Goal: Communication & Community: Ask a question

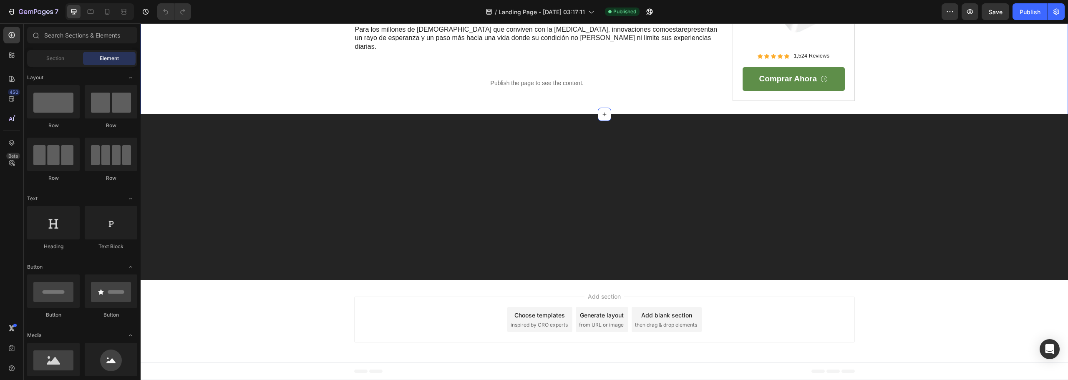
scroll to position [3088, 0]
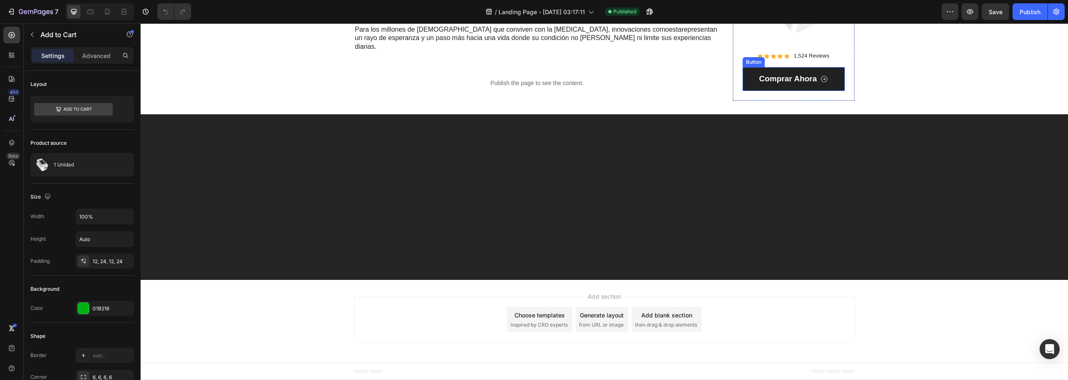
click at [812, 91] on link "Comprar Ahora" at bounding box center [794, 79] width 102 height 24
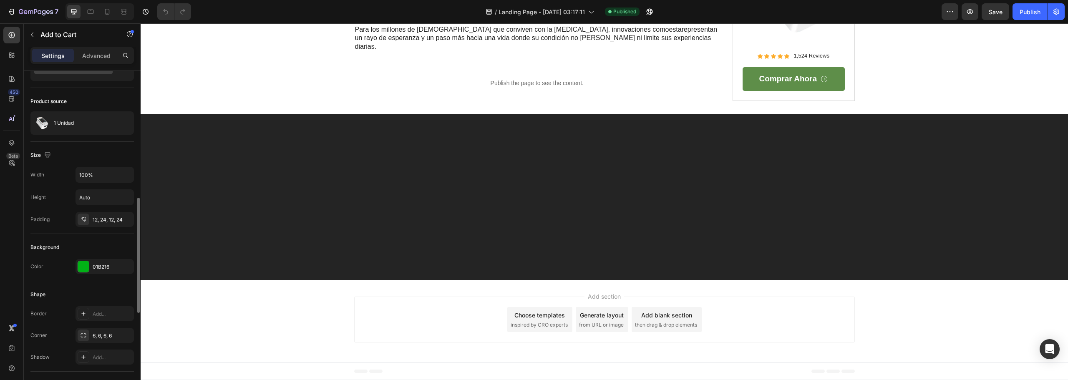
scroll to position [0, 0]
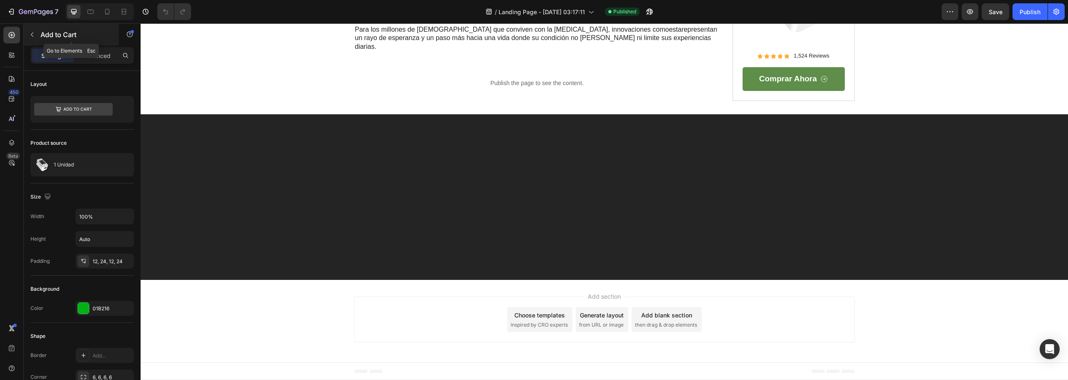
click at [29, 32] on icon "button" at bounding box center [32, 34] width 7 height 7
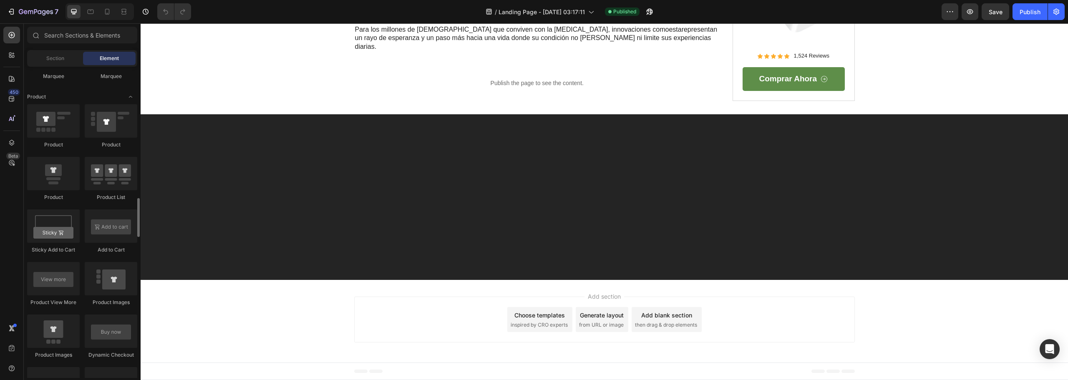
scroll to position [1127, 0]
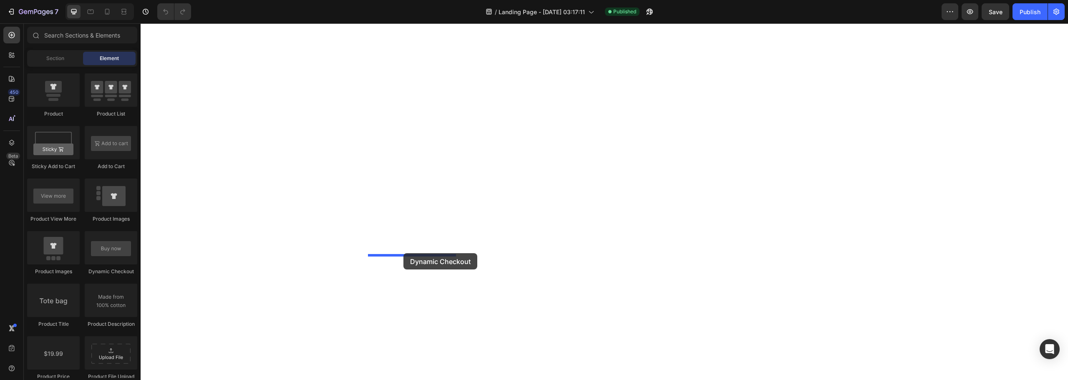
drag, startPoint x: 300, startPoint y: 277, endPoint x: 403, endPoint y: 253, distance: 106.6
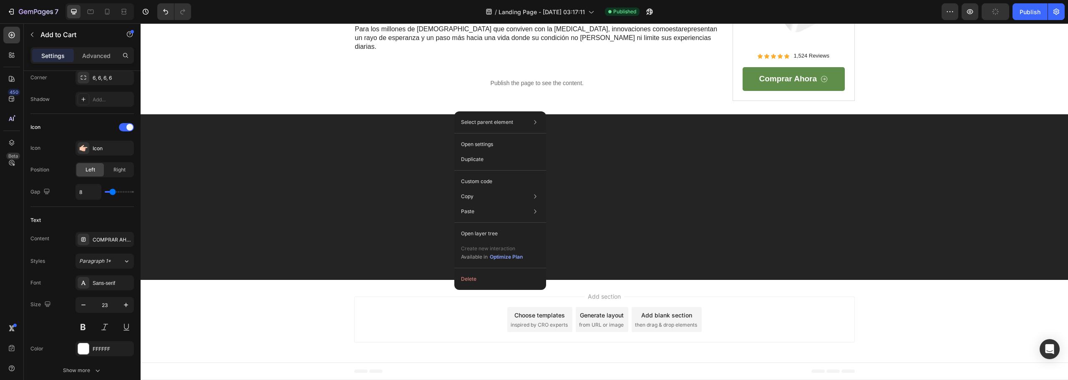
scroll to position [0, 0]
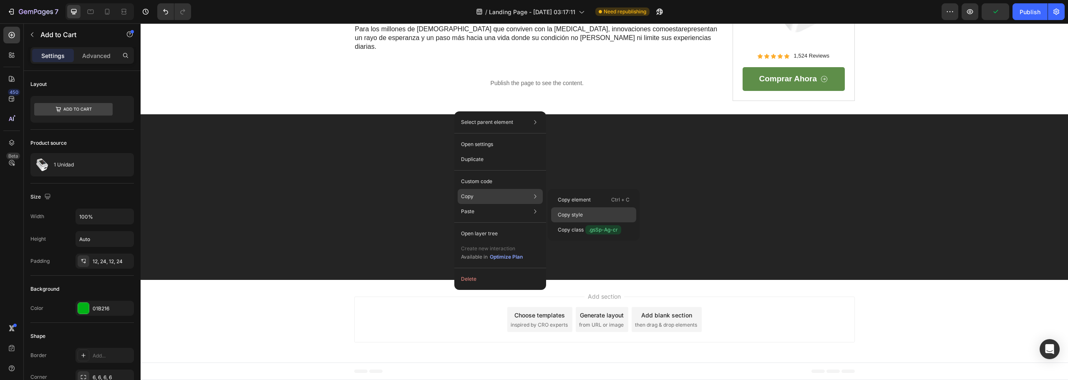
click at [585, 222] on div "Copy style" at bounding box center [593, 229] width 85 height 15
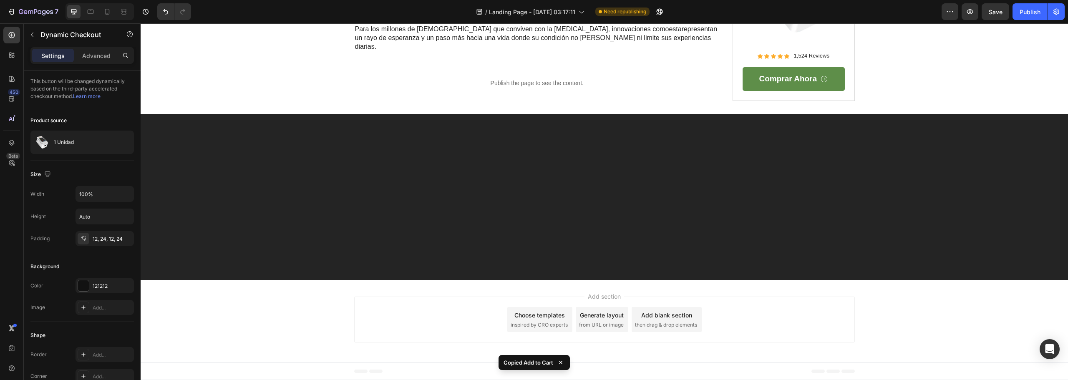
click at [1022, 16] on div "Publish" at bounding box center [1030, 12] width 21 height 9
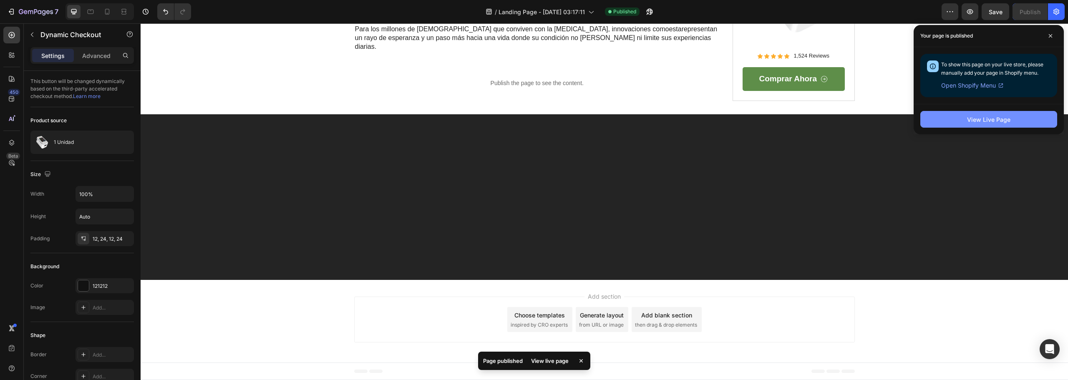
click at [988, 126] on button "View Live Page" at bounding box center [988, 119] width 137 height 17
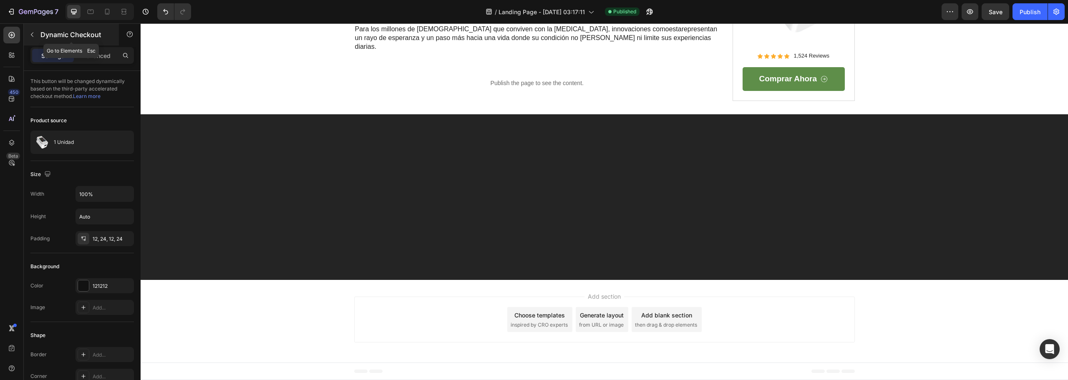
click at [35, 33] on icon "button" at bounding box center [32, 34] width 7 height 7
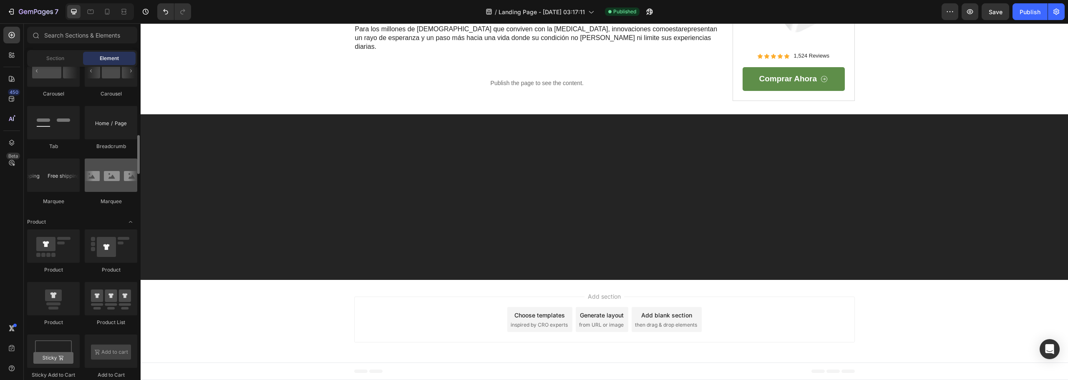
scroll to position [960, 0]
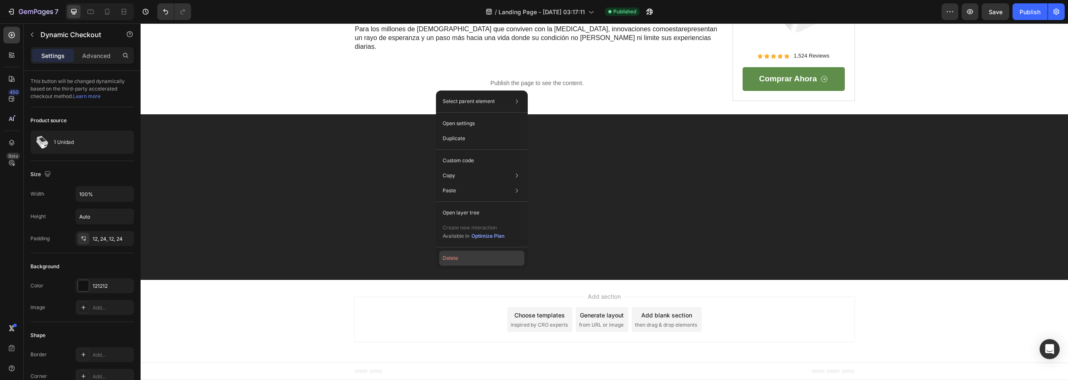
drag, startPoint x: 463, startPoint y: 255, endPoint x: 523, endPoint y: 271, distance: 62.4
click at [463, 255] on button "Delete" at bounding box center [481, 258] width 85 height 15
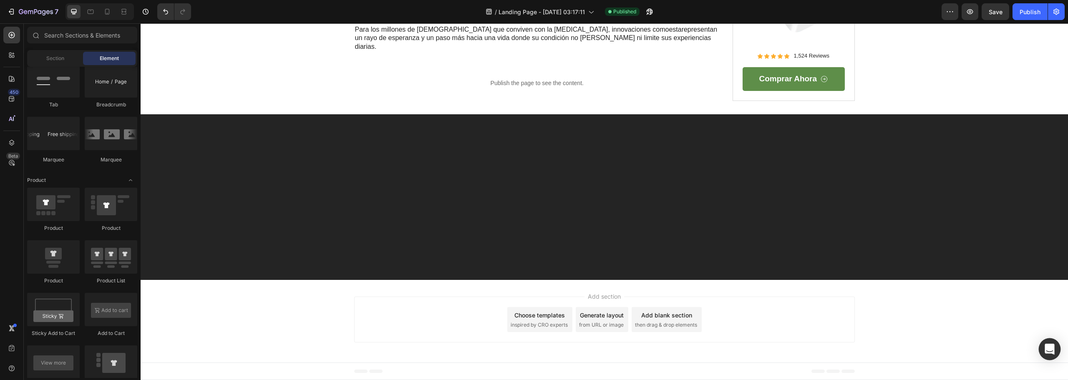
click at [1054, 345] on icon "Open Intercom Messenger" at bounding box center [1049, 349] width 11 height 11
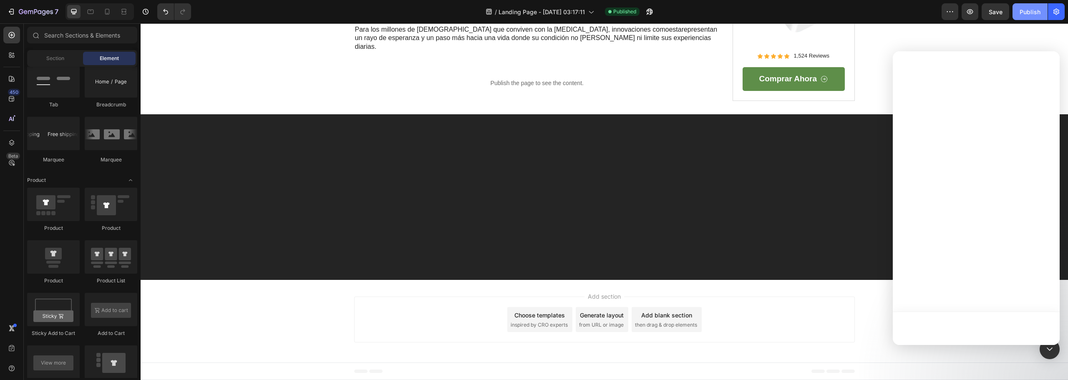
click at [1027, 19] on button "Publish" at bounding box center [1030, 11] width 35 height 17
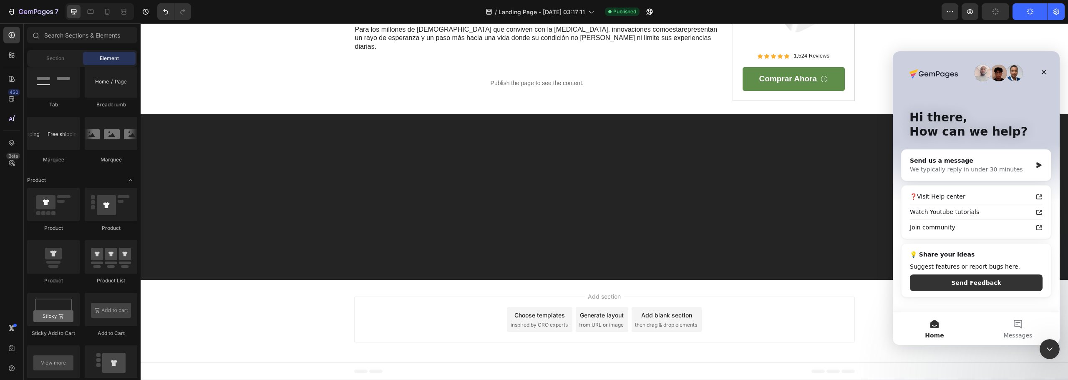
scroll to position [0, 0]
click at [1014, 157] on div "Send us a message" at bounding box center [971, 160] width 122 height 9
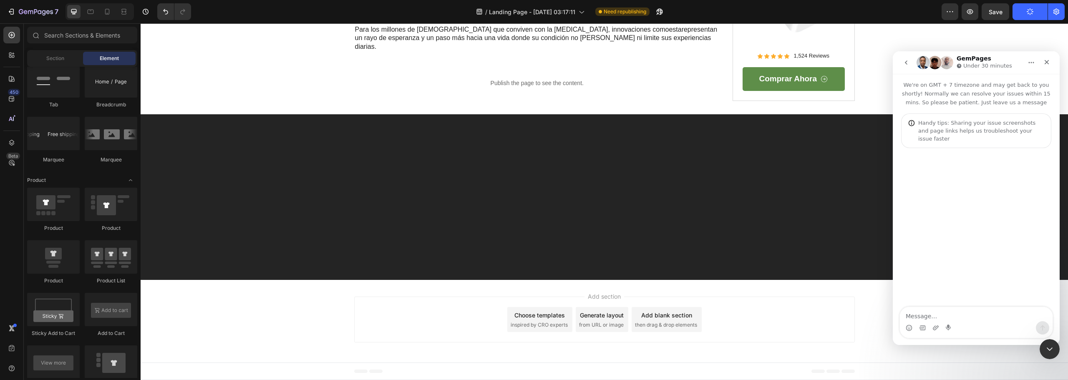
click at [929, 311] on textarea "Message…" at bounding box center [976, 314] width 153 height 14
click at [933, 311] on textarea "Message…" at bounding box center [976, 314] width 153 height 14
type textarea "Hi"
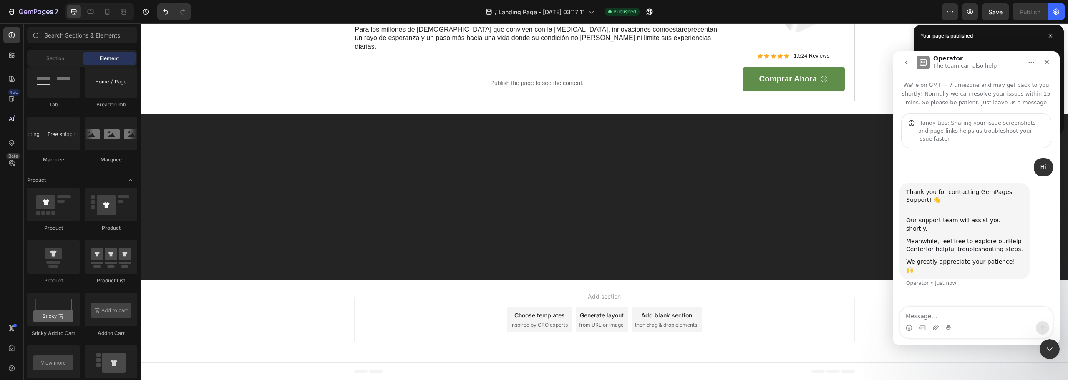
click at [954, 308] on div "We're on GMT + 7 timezone and may get back to you shortly! Normally we can reso…" at bounding box center [976, 209] width 167 height 271
click at [951, 315] on textarea "Message…" at bounding box center [976, 314] width 153 height 14
paste textarea "How do I make the buy button go straight to checkout instead of the cart?"
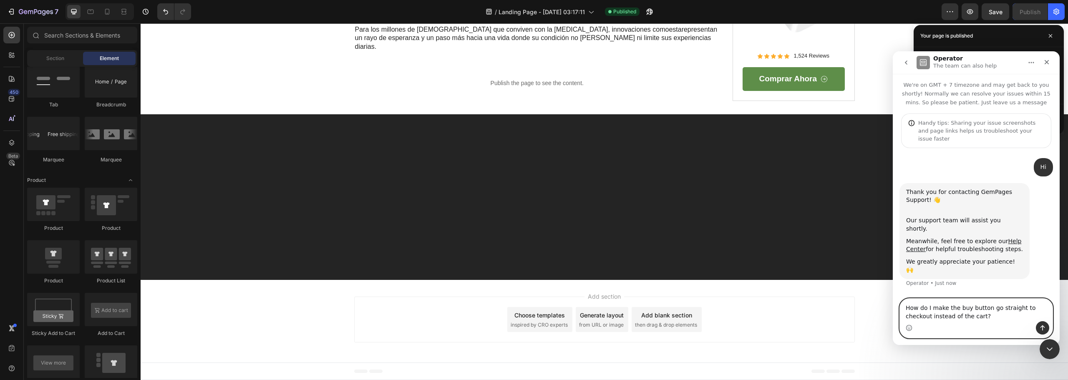
type textarea "How do I make the buy button go straight to checkout instead of the cart?"
click at [1043, 328] on icon "Send a message…" at bounding box center [1042, 328] width 7 height 7
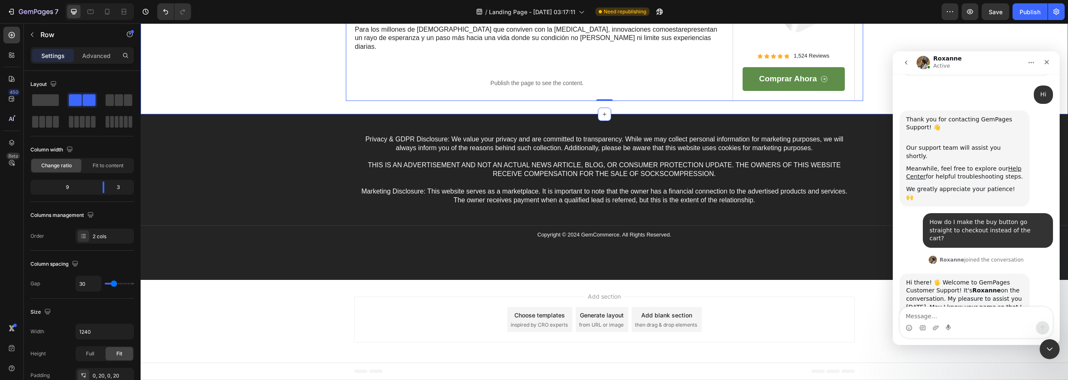
scroll to position [75, 0]
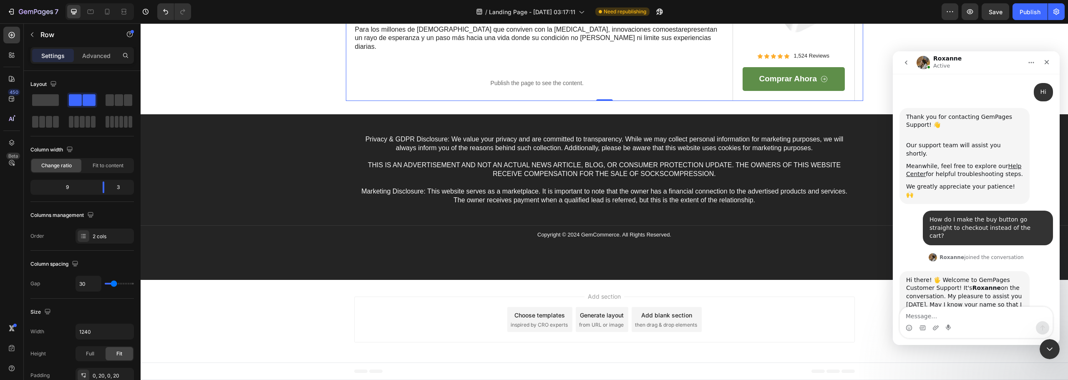
click at [938, 276] on div "Hi there! 🖐️ Welcome to GemPages Customer Support! It's [PERSON_NAME] on the co…" at bounding box center [964, 296] width 117 height 41
drag, startPoint x: 938, startPoint y: 267, endPoint x: 967, endPoint y: 276, distance: 30.0
click at [967, 276] on div "Hi there! 🖐️ Welcome to GemPages Customer Support! It's [PERSON_NAME] on the co…" at bounding box center [964, 296] width 117 height 41
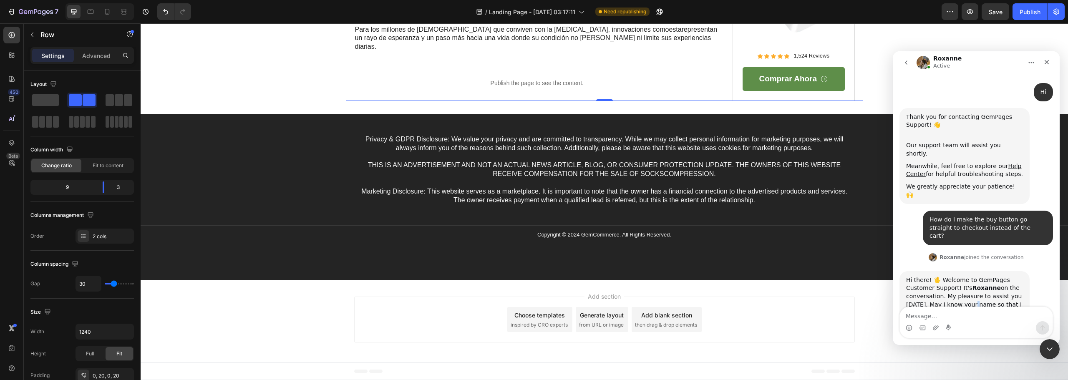
click at [967, 276] on div "Hi there! 🖐️ Welcome to GemPages Customer Support! It's [PERSON_NAME] on the co…" at bounding box center [964, 296] width 117 height 41
click at [966, 276] on div "Hi there! 🖐️ Welcome to GemPages Customer Support! It's [PERSON_NAME] on the co…" at bounding box center [964, 296] width 117 height 41
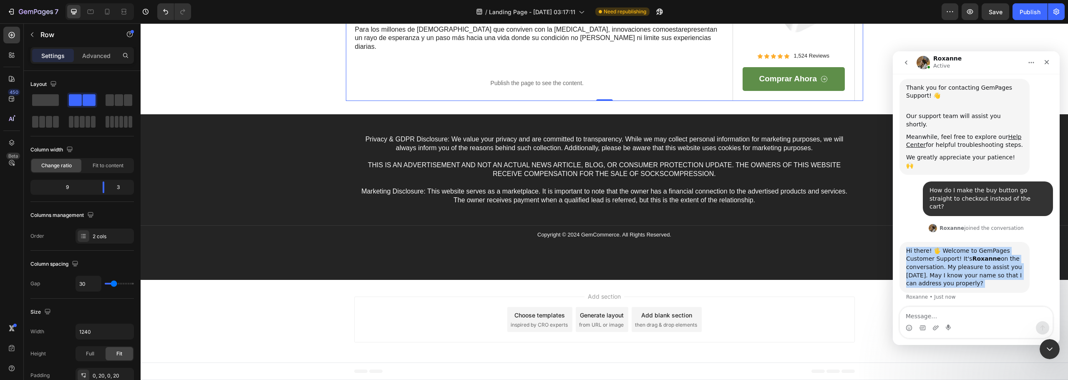
scroll to position [107, 0]
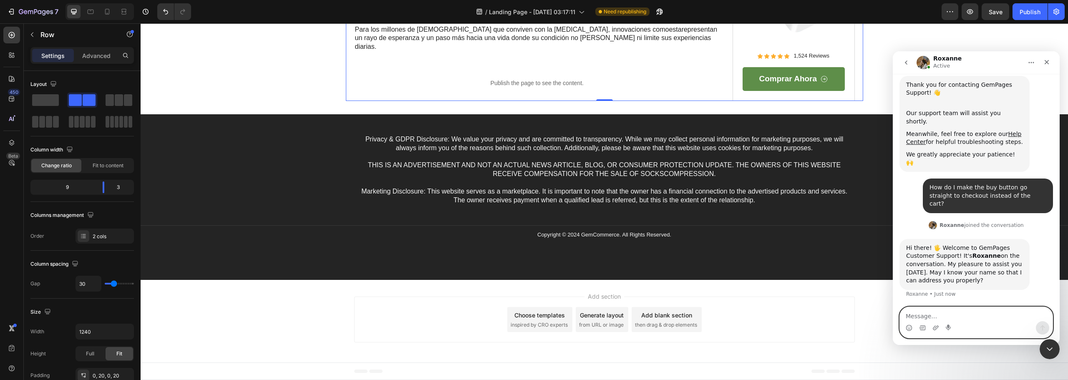
drag, startPoint x: 943, startPoint y: 317, endPoint x: 940, endPoint y: 311, distance: 6.7
click at [943, 306] on div "We're on GMT + 7 timezone and may get back to you shortly! Normally we can reso…" at bounding box center [976, 209] width 167 height 271
type textarea "Hi [PERSON_NAME], my name is [PERSON_NAME]"
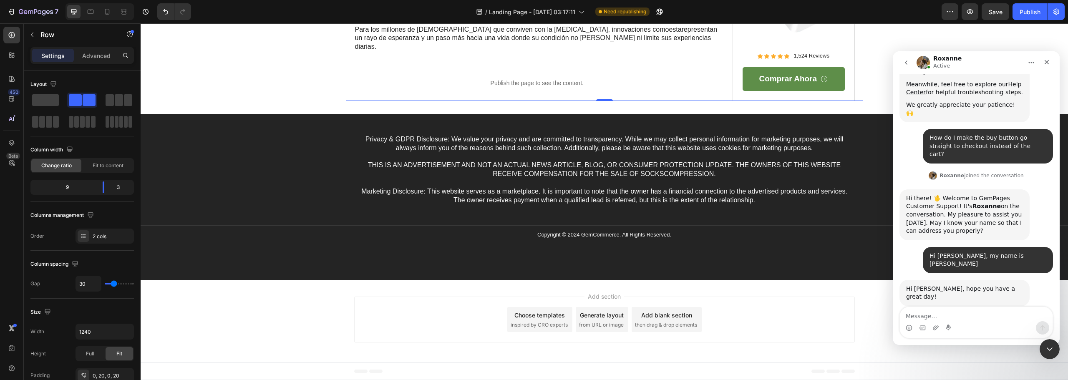
scroll to position [125, 0]
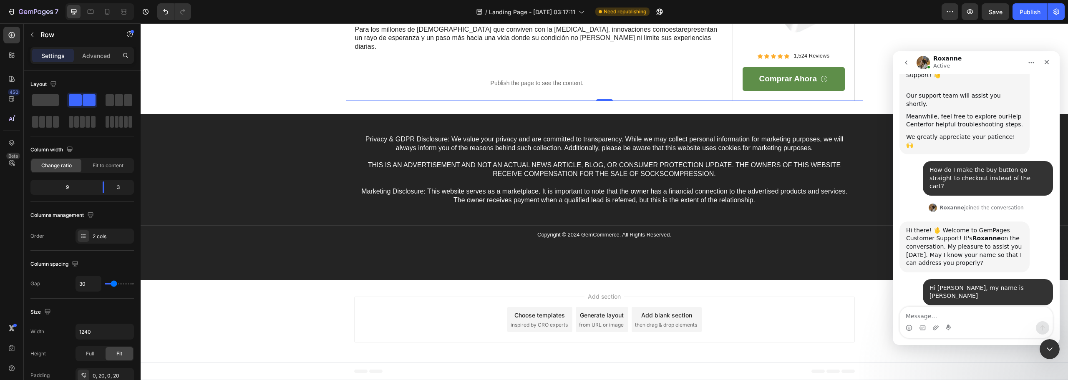
drag, startPoint x: 988, startPoint y: 281, endPoint x: 1006, endPoint y: 284, distance: 19.0
click at [1006, 312] on div "Hi [PERSON_NAME], hope you have a great day! [PERSON_NAME] • 2m ago" at bounding box center [965, 325] width 130 height 26
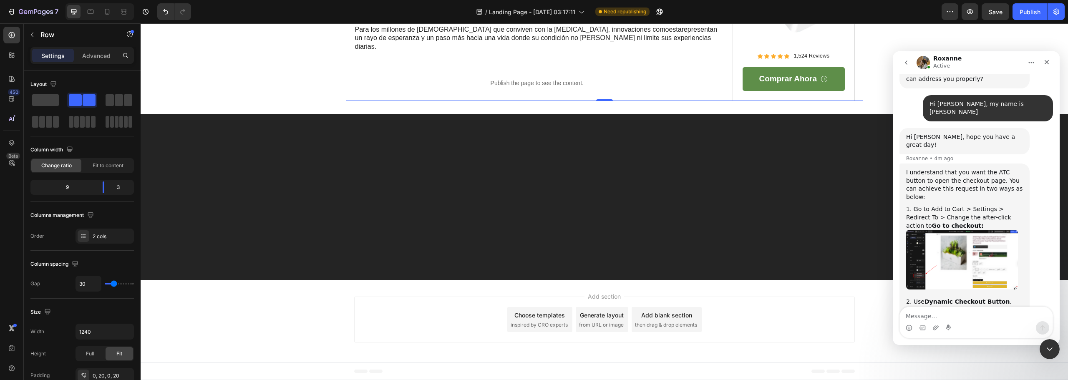
scroll to position [308, 0]
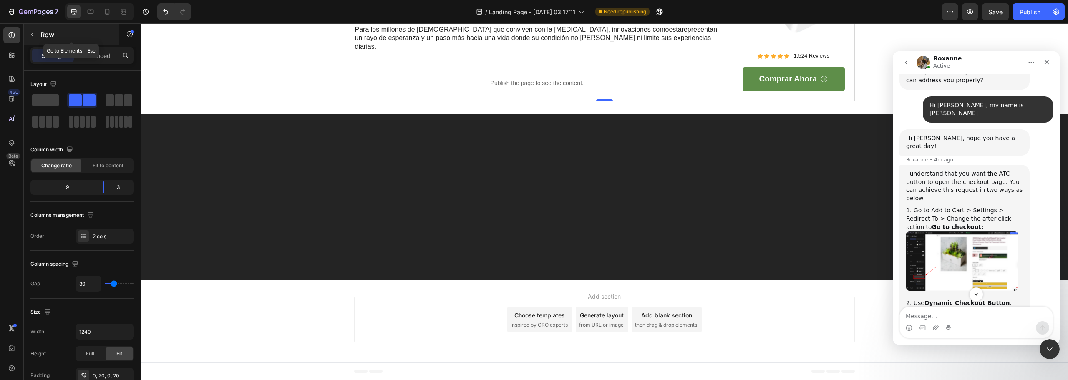
click at [32, 25] on div "Row" at bounding box center [71, 35] width 95 height 22
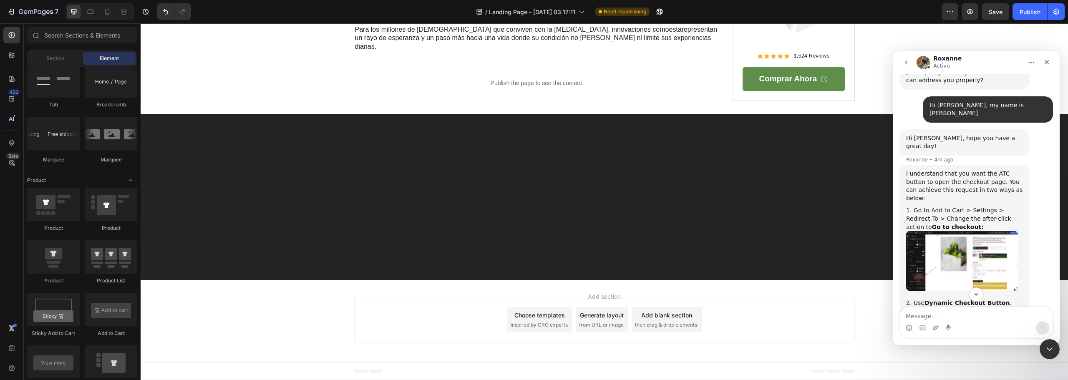
click at [941, 231] on img "Roxanne says…" at bounding box center [962, 261] width 112 height 60
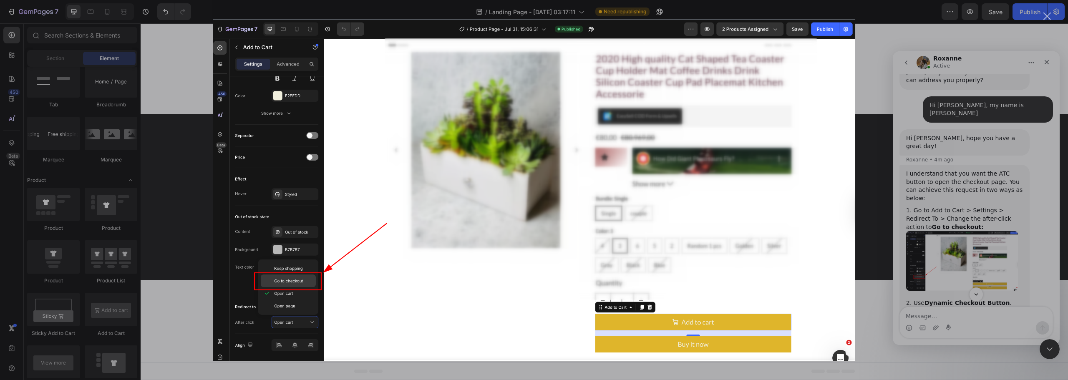
click at [938, 199] on div "Intercom messenger" at bounding box center [534, 190] width 1068 height 380
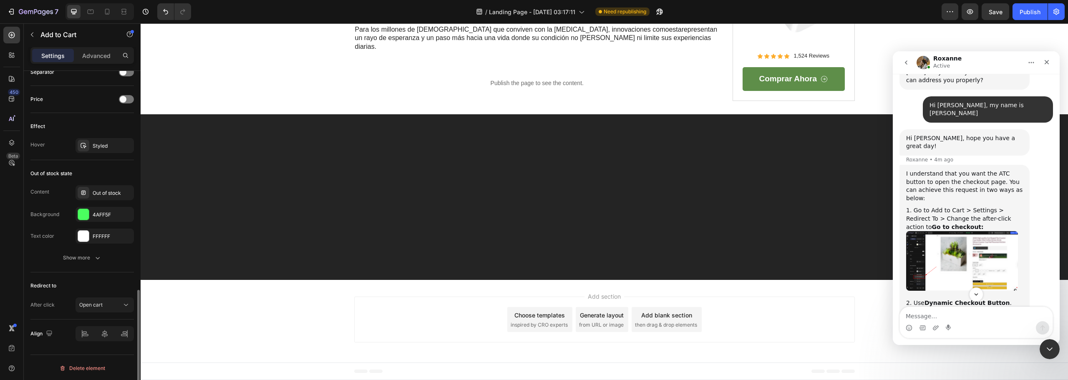
scroll to position [627, 0]
click at [99, 310] on button "Open cart" at bounding box center [105, 303] width 58 height 15
click at [98, 253] on span "Go to checkout" at bounding box center [97, 252] width 36 height 8
click at [105, 307] on div "Open cart" at bounding box center [100, 304] width 43 height 8
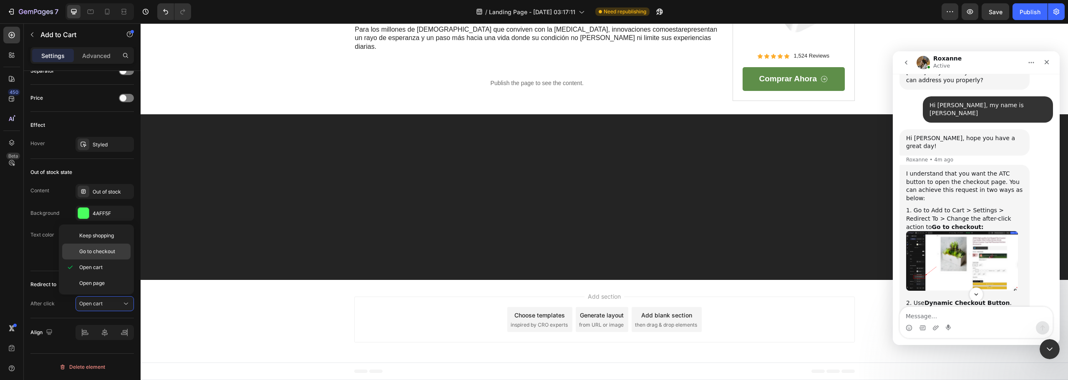
click at [97, 256] on div "Go to checkout" at bounding box center [96, 252] width 68 height 16
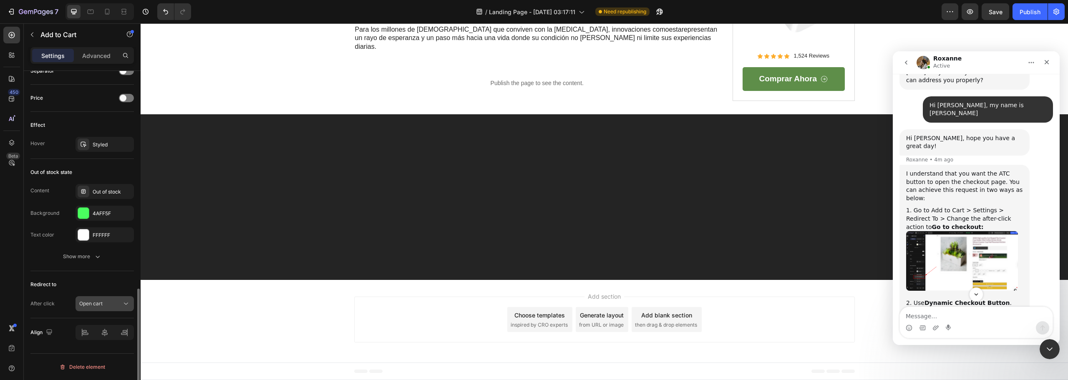
click at [127, 303] on icon at bounding box center [126, 304] width 8 height 8
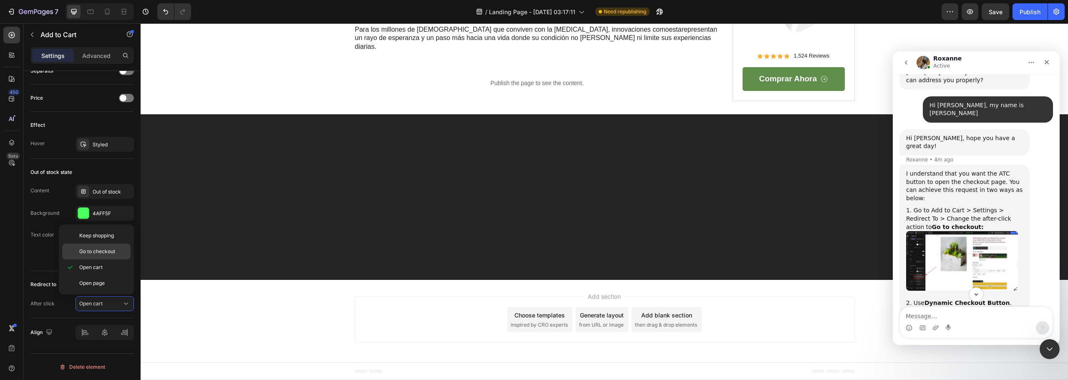
click at [100, 253] on span "Go to checkout" at bounding box center [97, 252] width 36 height 8
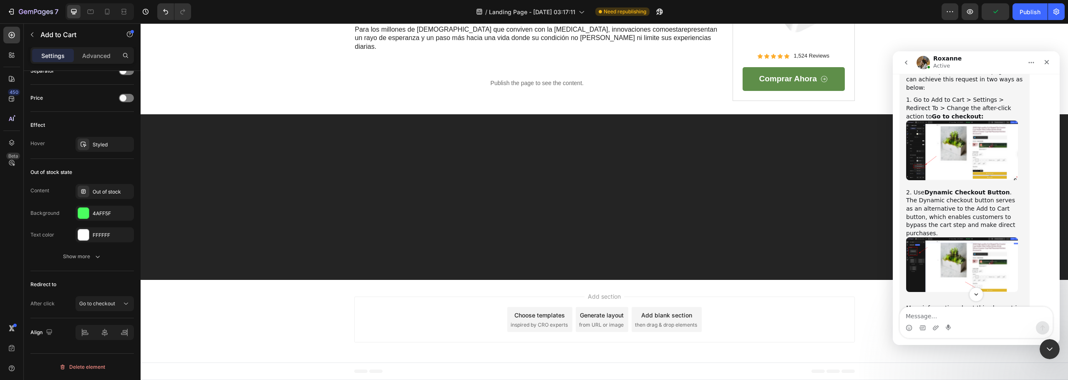
scroll to position [433, 0]
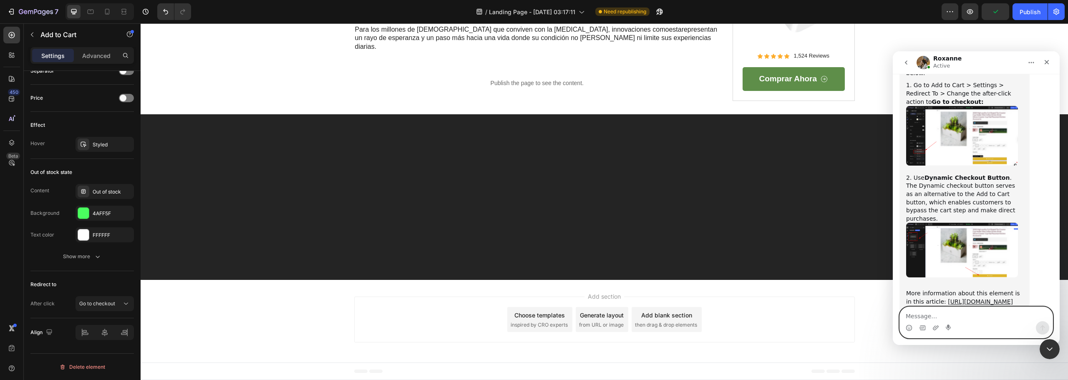
click at [951, 317] on textarea "Message…" at bounding box center [976, 314] width 153 height 14
type textarea "Goood"
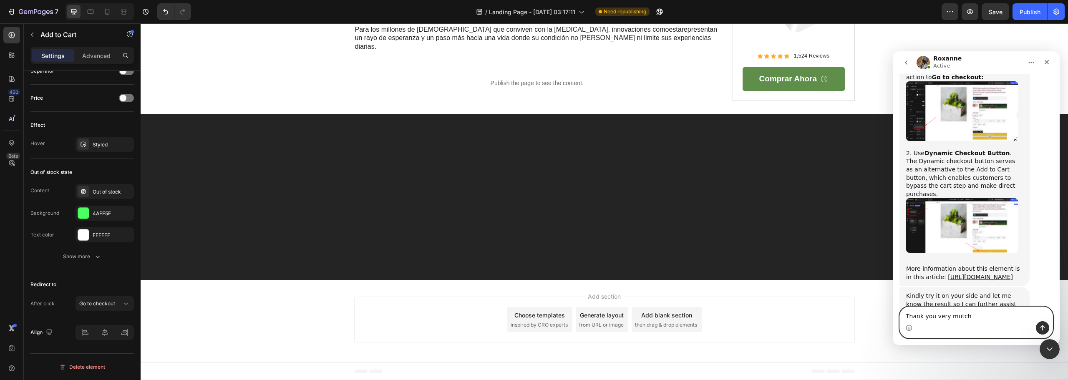
type textarea "Thank you very mutch"
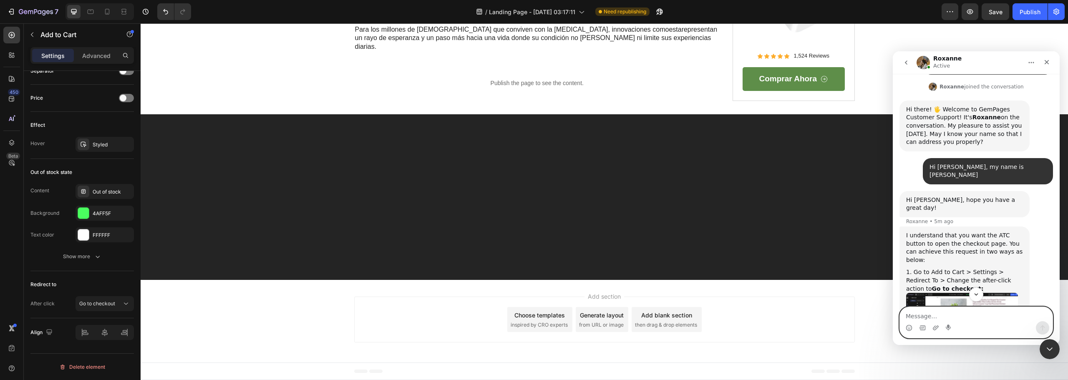
scroll to position [226, 0]
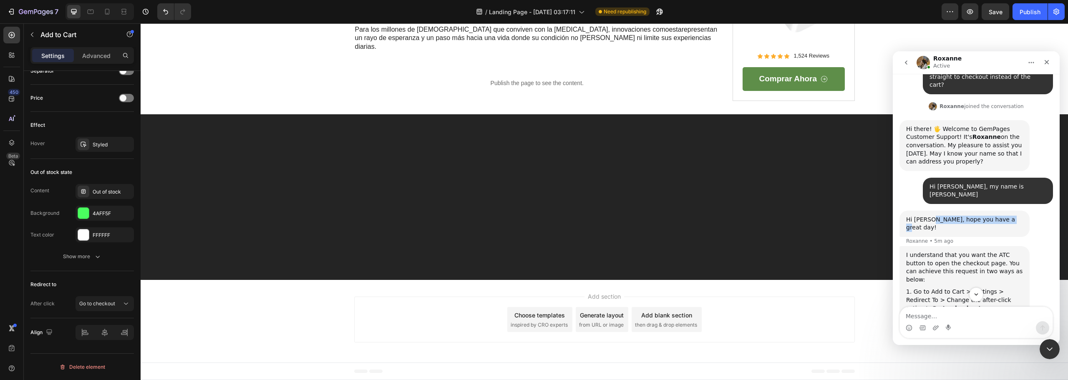
drag, startPoint x: 930, startPoint y: 177, endPoint x: 978, endPoint y: 256, distance: 92.3
click at [1002, 211] on div "Hi [PERSON_NAME], hope you have a great day! [PERSON_NAME] • 5m ago" at bounding box center [965, 224] width 130 height 26
copy div "hope you have a great day!"
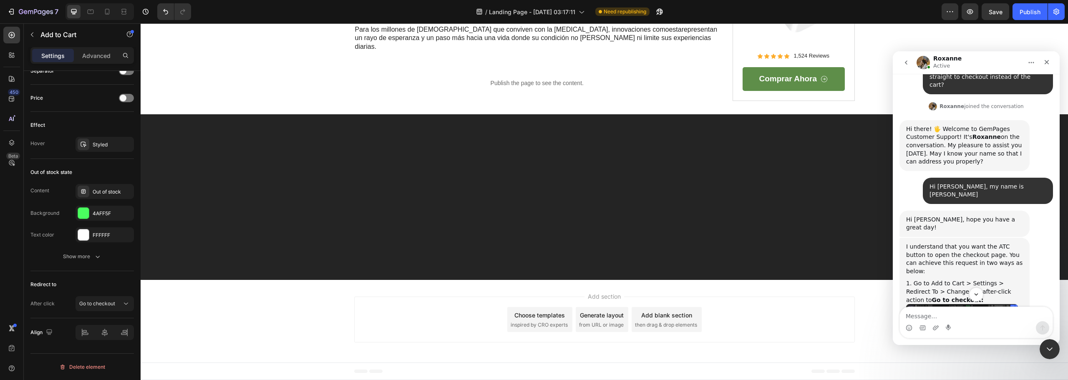
drag, startPoint x: 928, startPoint y: 322, endPoint x: 926, endPoint y: 311, distance: 11.0
click at [926, 316] on div "Intercom messenger" at bounding box center [976, 322] width 153 height 31
click at [933, 315] on textarea "Message…" at bounding box center [976, 314] width 153 height 14
paste textarea "hope you have a great day!"
type textarea "hope you have a great day!"
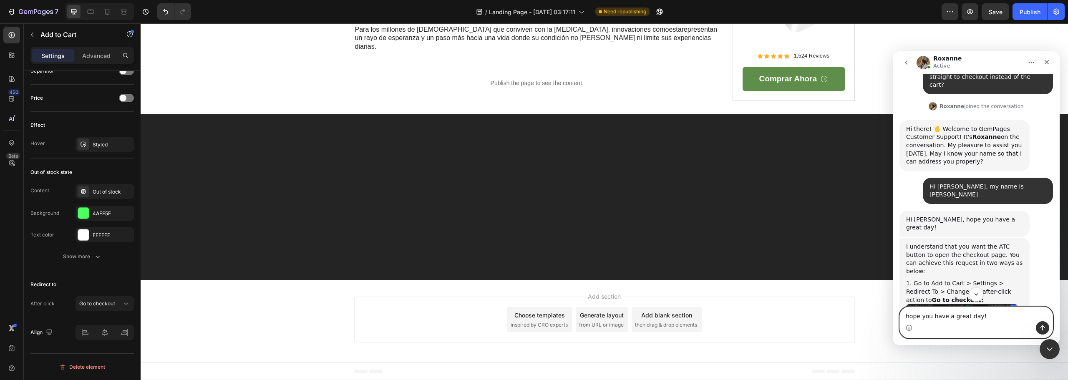
drag, startPoint x: 978, startPoint y: 316, endPoint x: 863, endPoint y: 329, distance: 115.4
click html "[PERSON_NAME] Active We're on GMT + 7 timezone and may get back to you shortly!…"
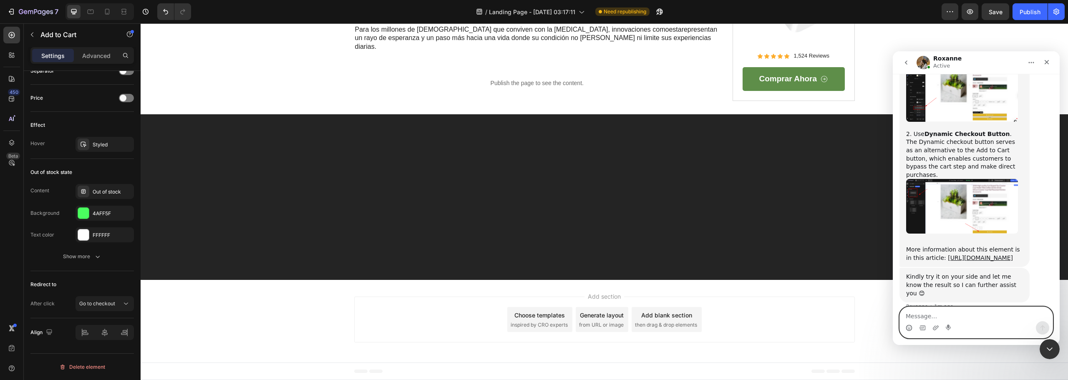
click at [908, 329] on icon "Emoji picker" at bounding box center [909, 329] width 2 height 0
click at [926, 328] on div "Intercom messenger" at bounding box center [976, 327] width 153 height 13
click at [922, 328] on icon "Gif picker" at bounding box center [922, 328] width 7 height 7
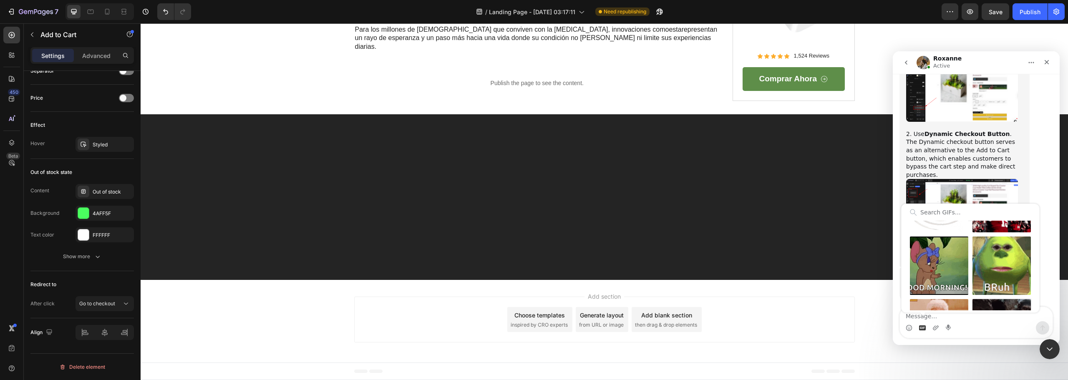
scroll to position [42, 0]
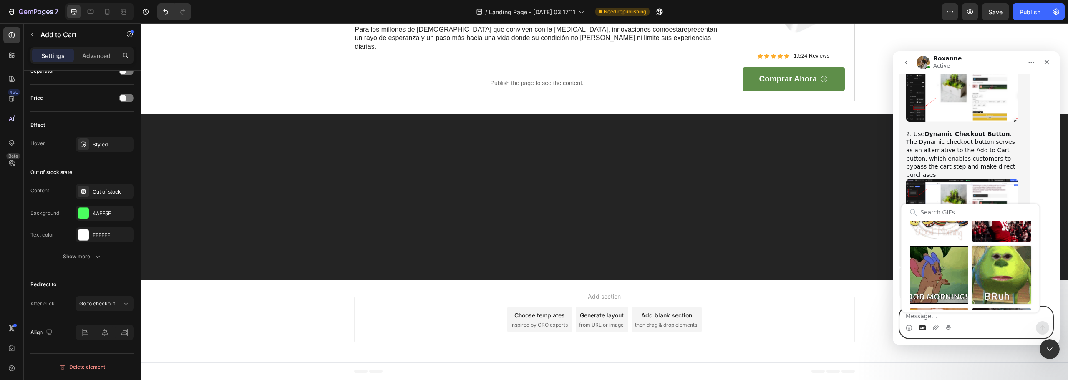
click at [1001, 280] on div "Send gif" at bounding box center [1002, 275] width 58 height 58
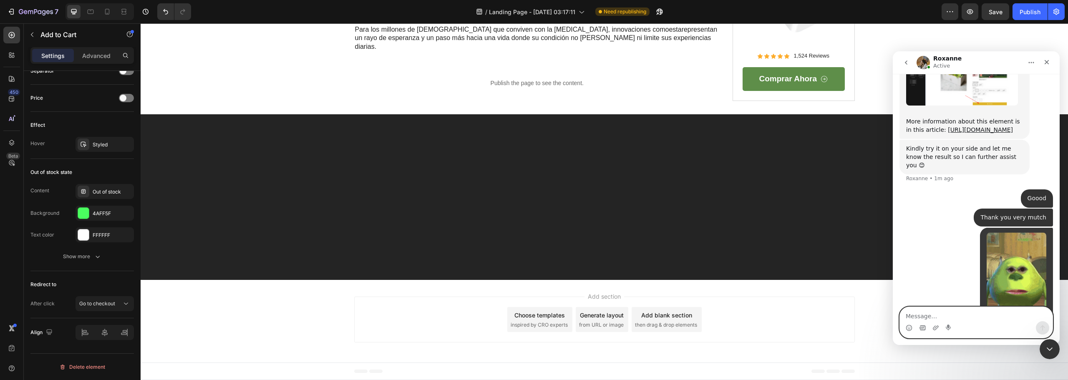
scroll to position [599, 0]
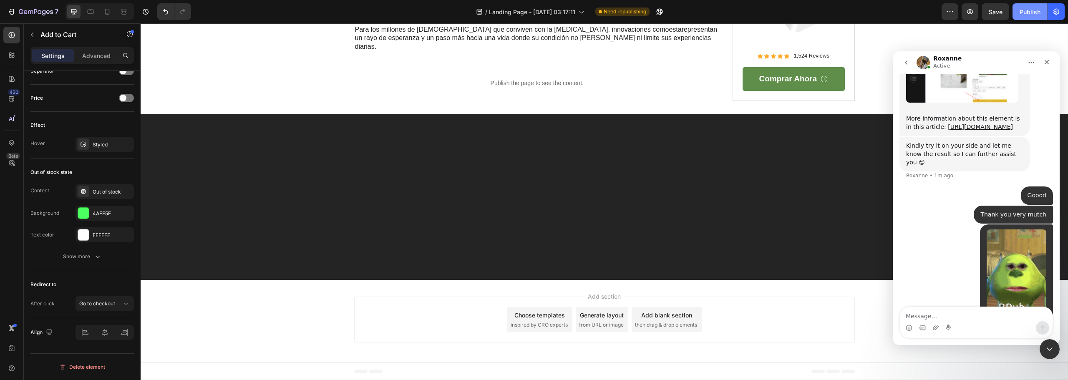
click at [1036, 8] on div "Publish" at bounding box center [1030, 12] width 21 height 9
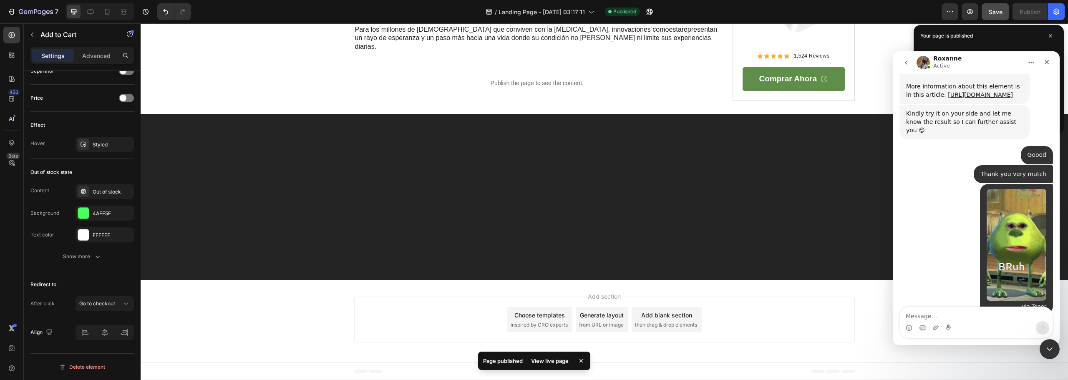
scroll to position [673, 0]
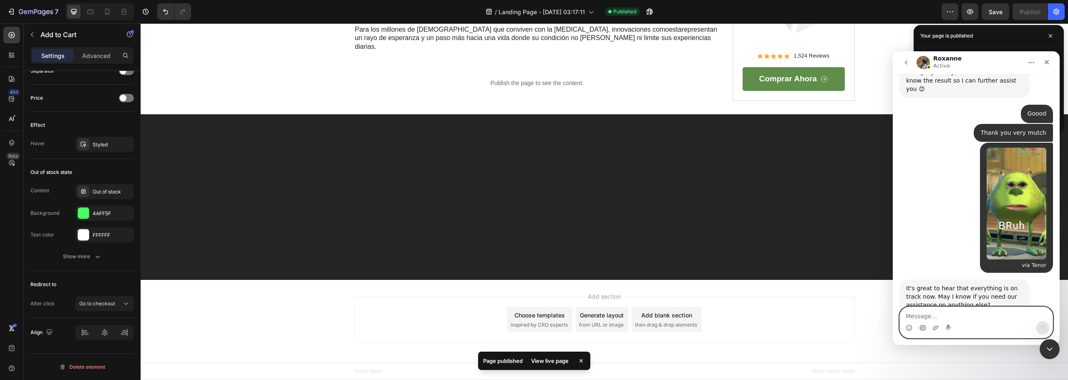
click at [946, 310] on textarea "Message…" at bounding box center [976, 314] width 153 height 14
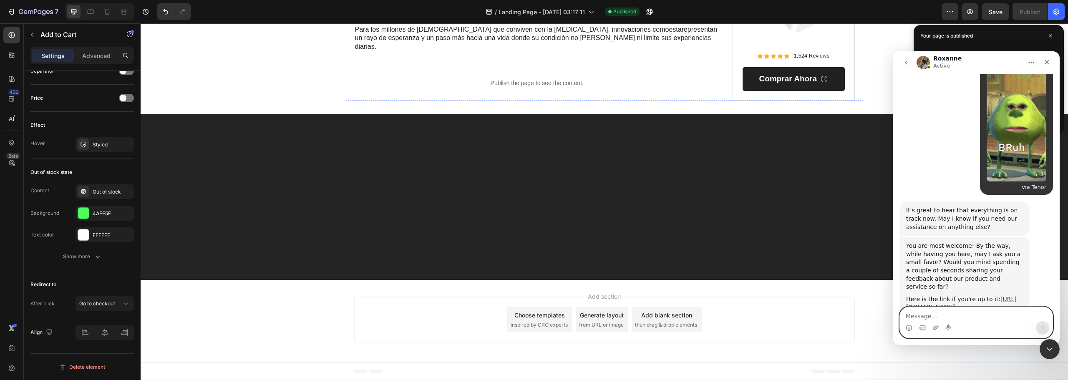
scroll to position [762, 0]
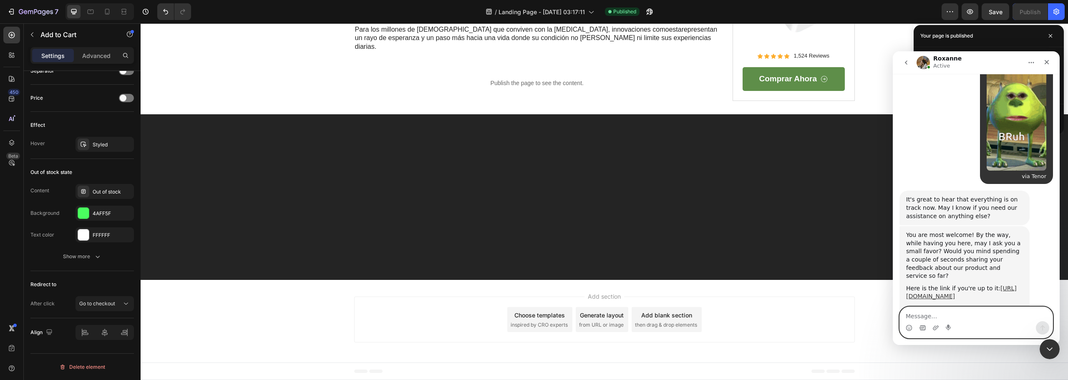
click at [949, 308] on textarea "Message…" at bounding box center [976, 314] width 153 height 14
paste textarea "That's all [PERSON_NAME], thank you!"
type textarea "That's all [PERSON_NAME], thank you!"
click at [1043, 328] on icon "Send a message…" at bounding box center [1043, 327] width 5 height 5
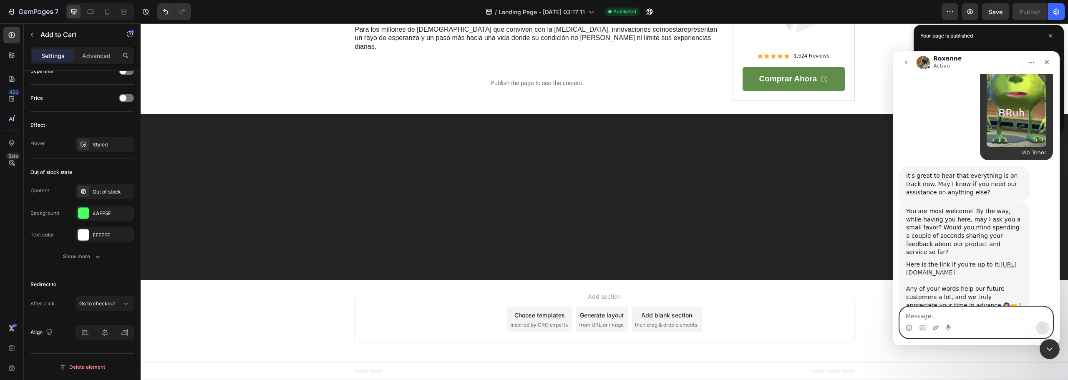
scroll to position [787, 0]
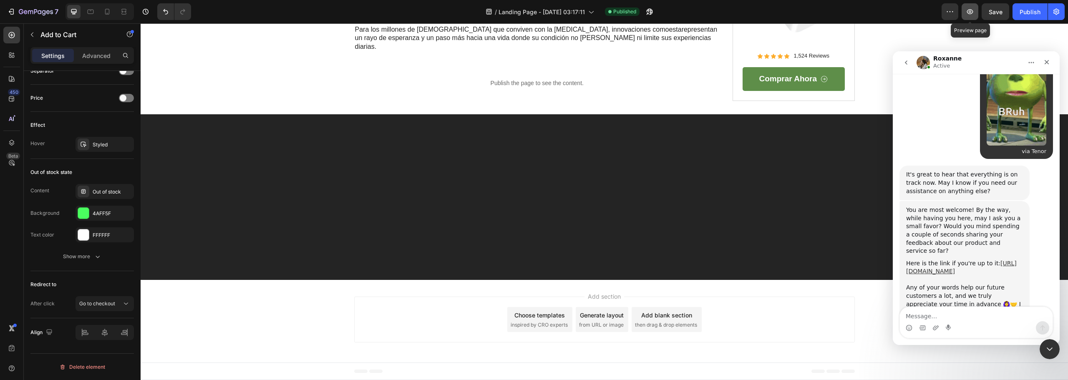
click at [973, 13] on icon "button" at bounding box center [970, 12] width 8 height 8
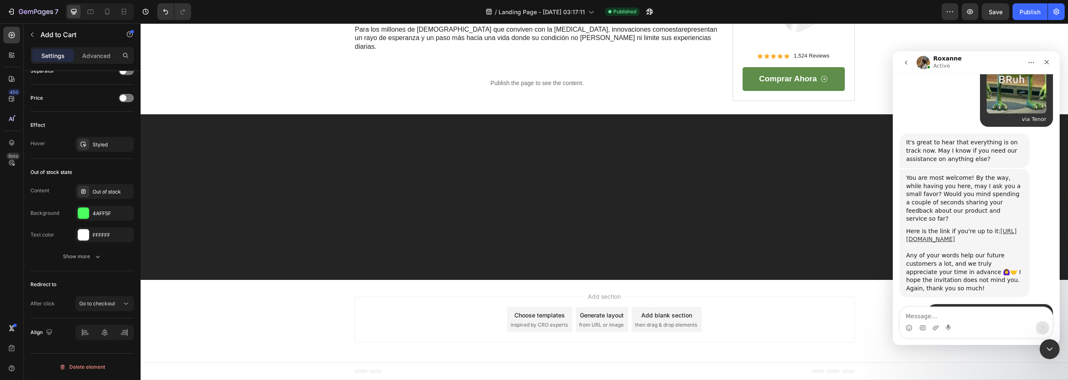
scroll to position [828, 0]
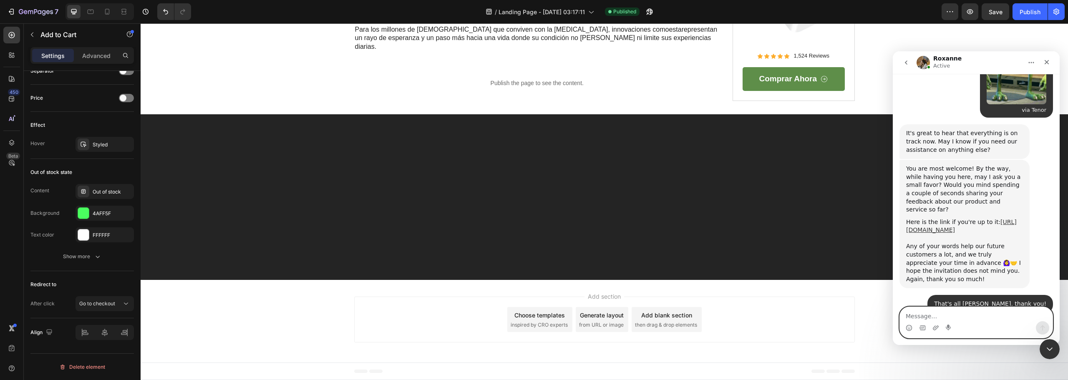
click at [947, 312] on textarea "Message…" at bounding box center [976, 314] width 153 height 14
type textarea "<3"
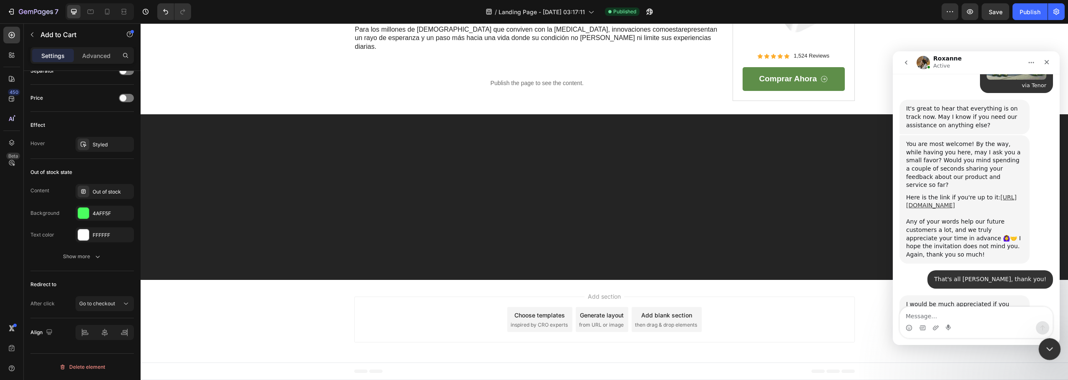
click at [1042, 348] on div "Close Intercom Messenger" at bounding box center [1049, 348] width 20 height 20
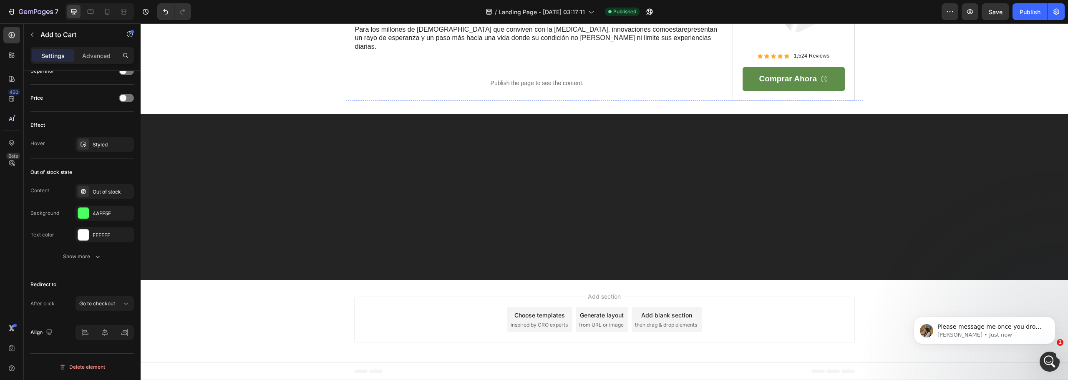
scroll to position [2712, 0]
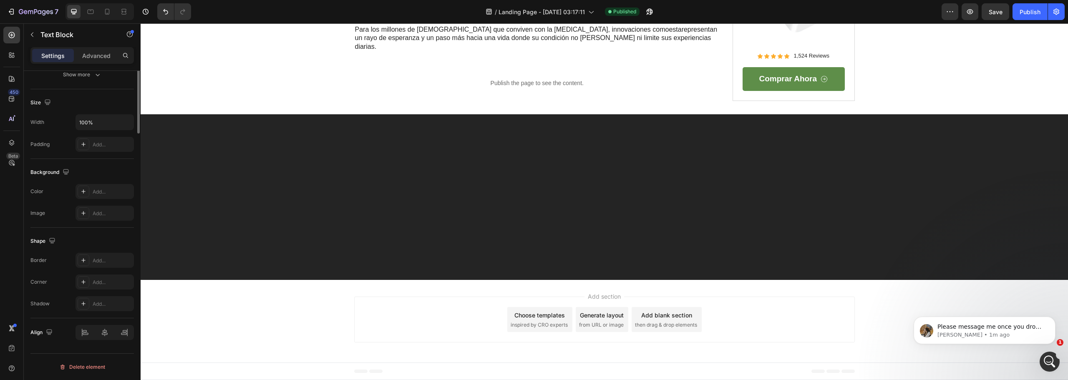
scroll to position [0, 0]
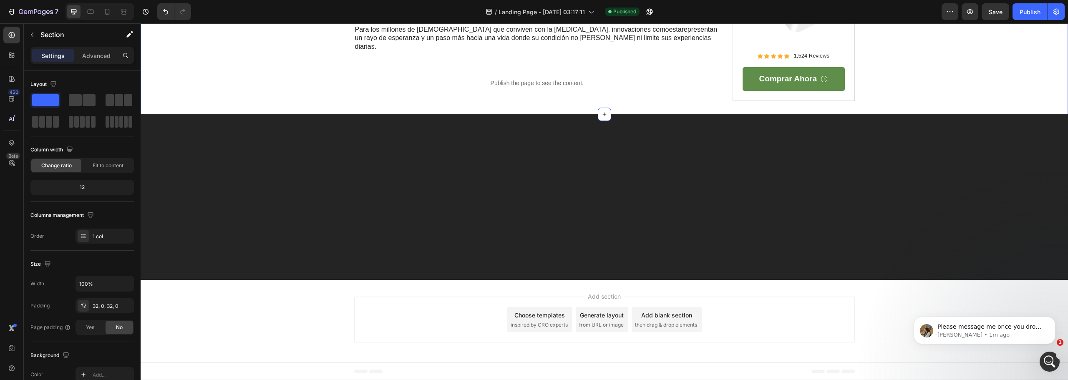
scroll to position [2963, 0]
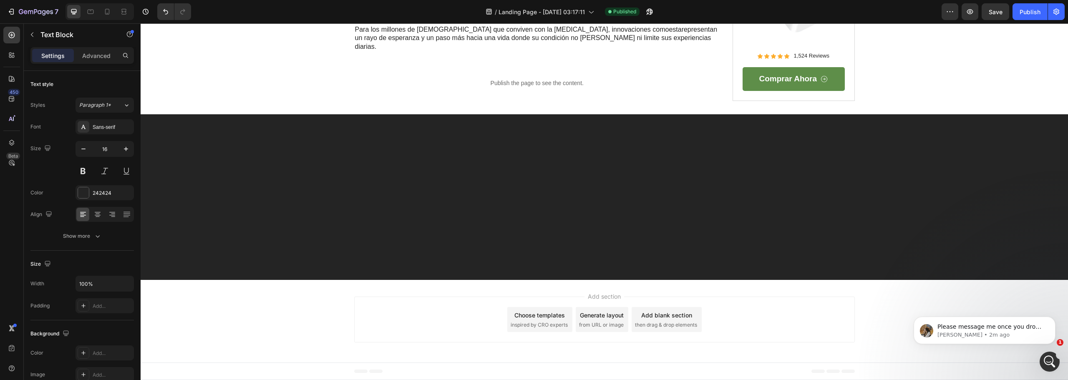
drag, startPoint x: 692, startPoint y: 144, endPoint x: 698, endPoint y: 166, distance: 23.2
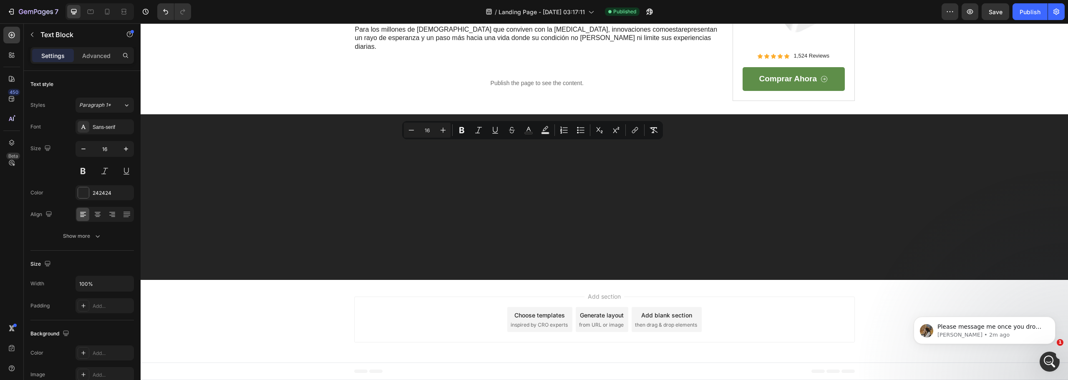
drag, startPoint x: 692, startPoint y: 147, endPoint x: 698, endPoint y: 162, distance: 16.3
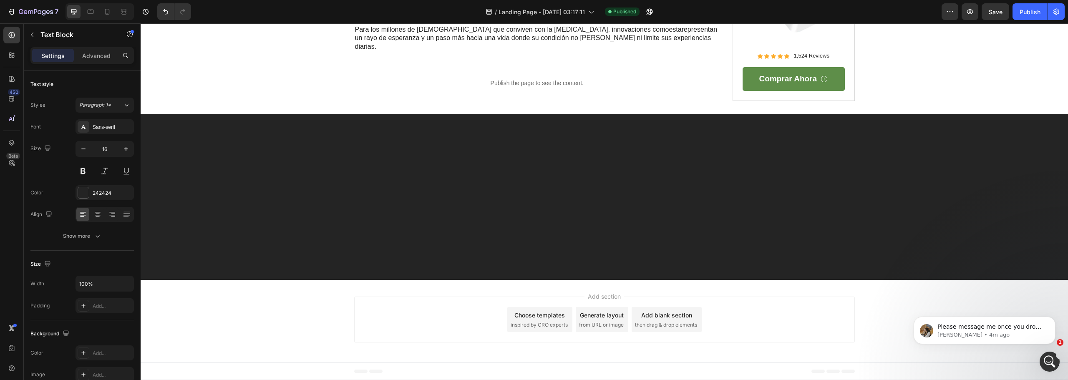
drag, startPoint x: 692, startPoint y: 148, endPoint x: 696, endPoint y: 163, distance: 15.4
drag, startPoint x: 658, startPoint y: 154, endPoint x: 363, endPoint y: 169, distance: 295.0
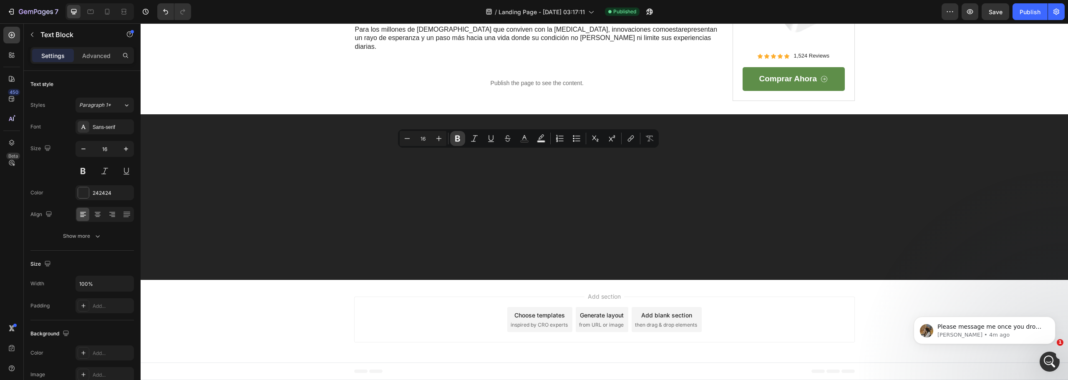
click at [459, 140] on icon "Editor contextual toolbar" at bounding box center [457, 139] width 5 height 6
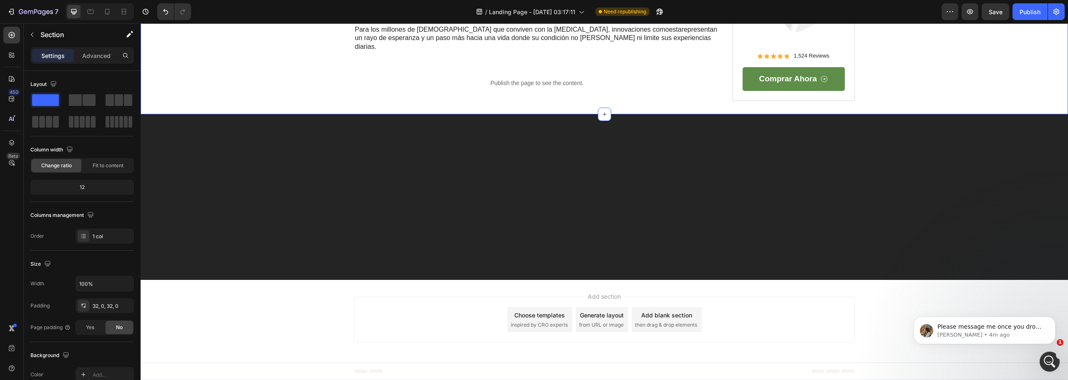
scroll to position [2420, 0]
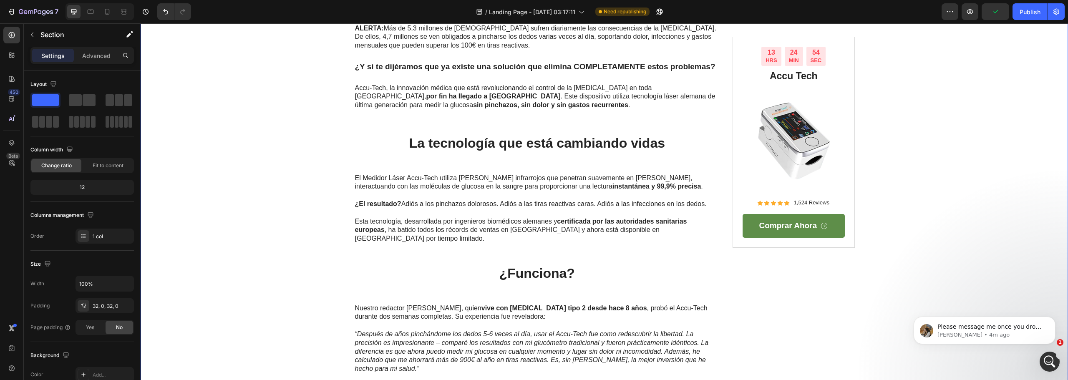
scroll to position [0, 0]
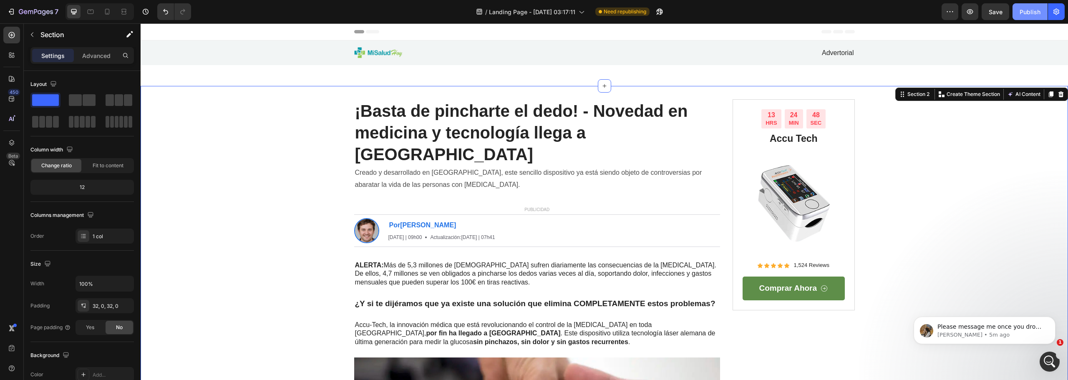
click at [1027, 9] on div "Publish" at bounding box center [1030, 12] width 21 height 9
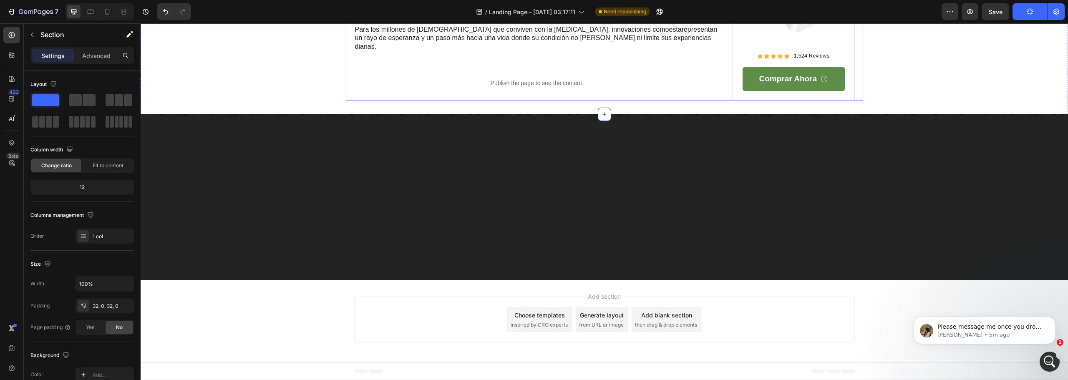
scroll to position [3171, 0]
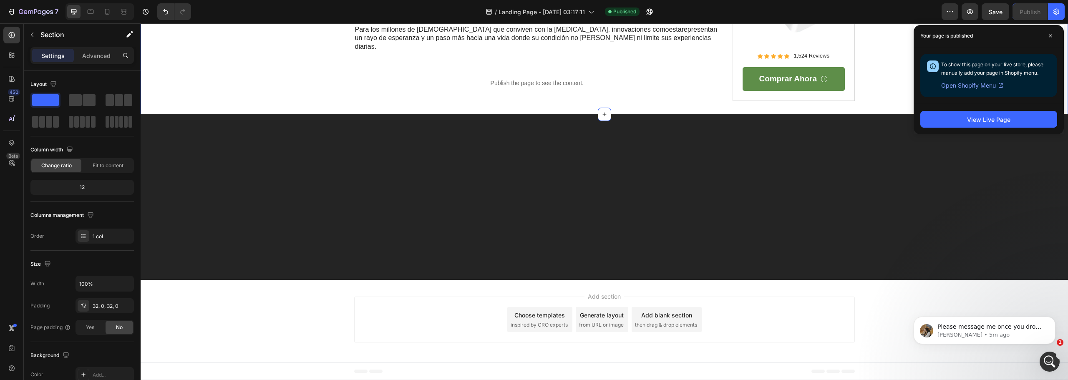
drag, startPoint x: 982, startPoint y: 121, endPoint x: 1059, endPoint y: 13, distance: 132.9
click at [1051, 0] on div "7 / Landing Page - [DATE] 03:17:11 Published Preview Save Publish 450 Beta Sect…" at bounding box center [534, 0] width 1068 height 0
click at [1059, 12] on icon "button" at bounding box center [1056, 12] width 8 height 8
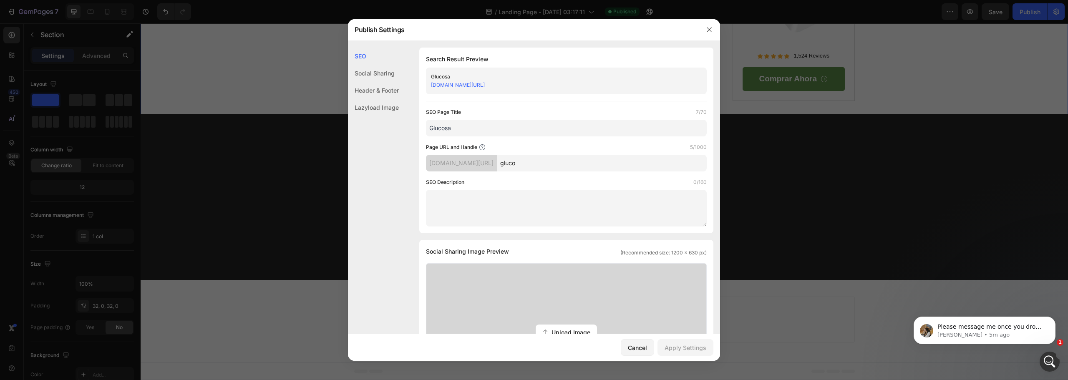
click at [562, 163] on input "gluco" at bounding box center [602, 163] width 210 height 17
click at [539, 116] on div "SEO Page Title 7/70 Glucosa" at bounding box center [566, 122] width 281 height 28
click at [534, 127] on input "Glucosa" at bounding box center [566, 128] width 281 height 17
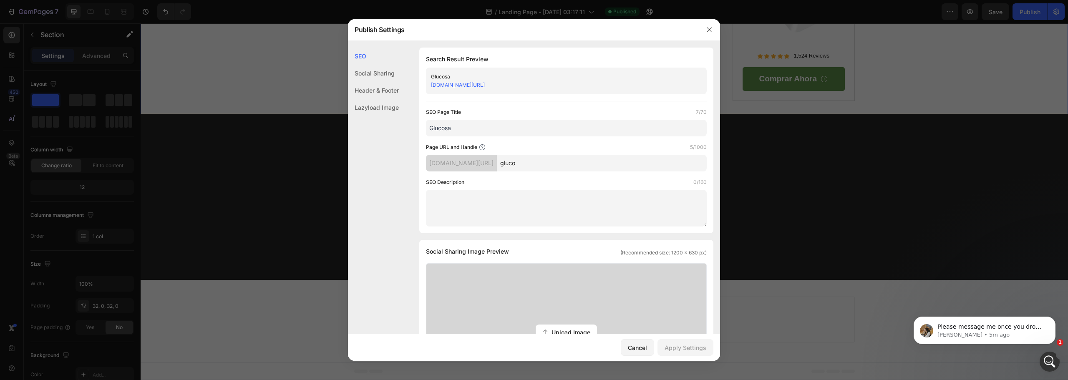
click at [534, 127] on input "Glucosa" at bounding box center [566, 128] width 281 height 17
click at [588, 110] on div "SEO Page Title 4/70" at bounding box center [566, 112] width 281 height 8
drag, startPoint x: 473, startPoint y: 127, endPoint x: 407, endPoint y: 122, distance: 66.1
click at [407, 122] on div "SEO Search Result Preview Accu [DOMAIN_NAME][URL] SEO Page Title 4/70 Accu Page…" at bounding box center [534, 345] width 372 height 595
type input "La revolucion"
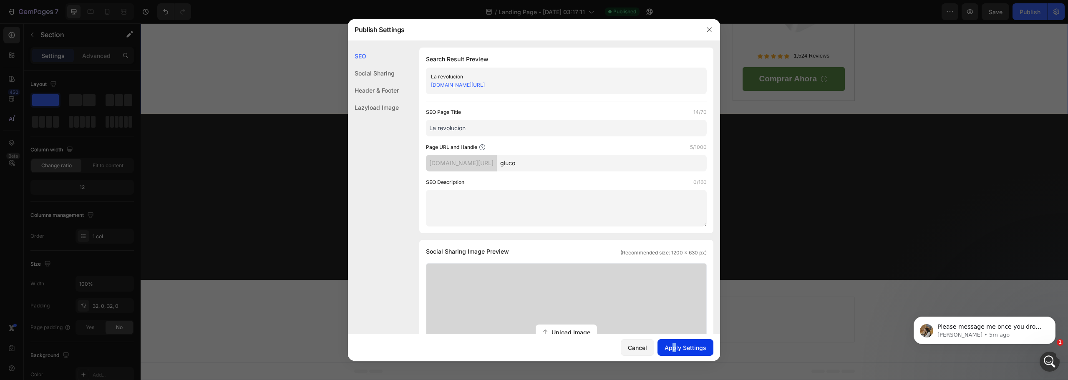
click at [676, 344] on div "Cancel Apply Settings" at bounding box center [534, 347] width 372 height 27
click at [677, 345] on div "Apply Settings" at bounding box center [686, 347] width 42 height 9
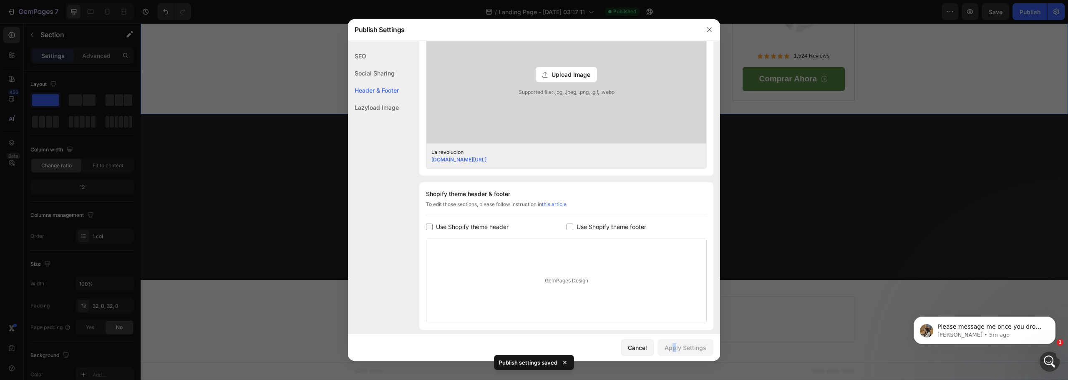
scroll to position [315, 0]
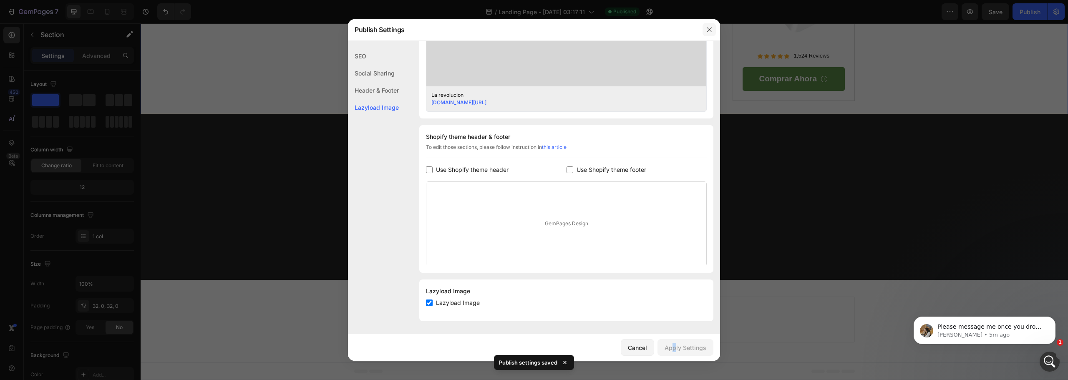
click at [708, 30] on icon "button" at bounding box center [709, 29] width 7 height 7
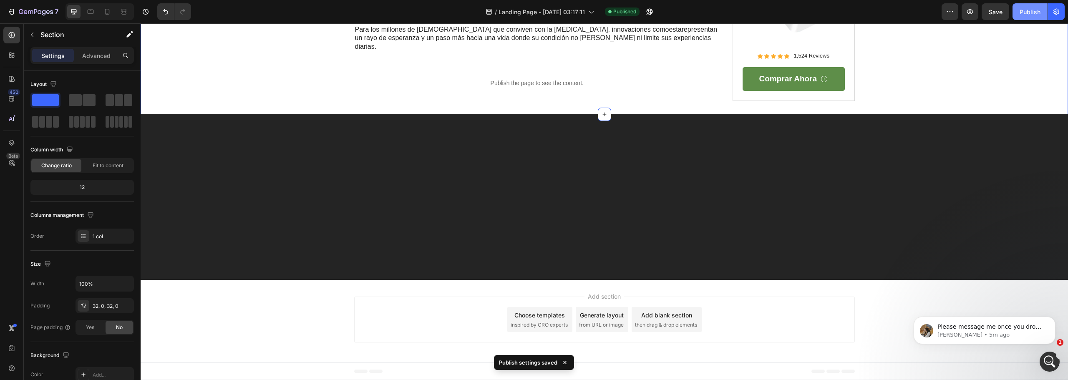
click at [1029, 9] on div "Publish" at bounding box center [1030, 12] width 21 height 9
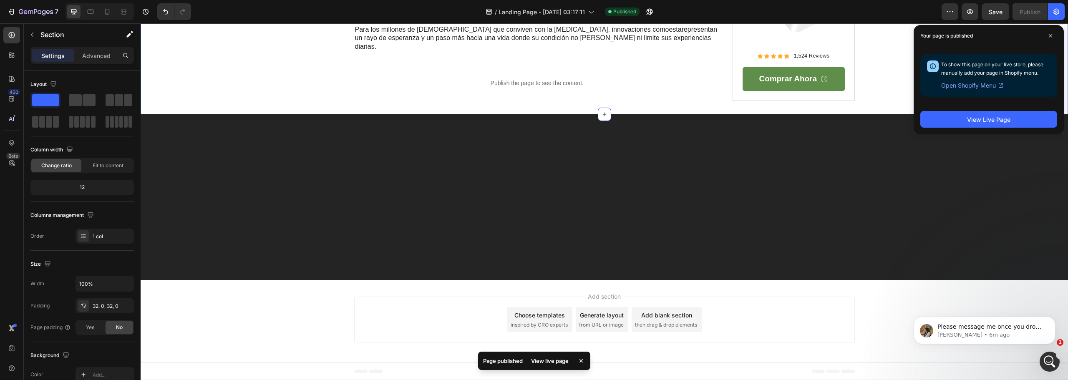
scroll to position [2799, 0]
click at [971, 119] on div "View Live Page" at bounding box center [988, 119] width 43 height 9
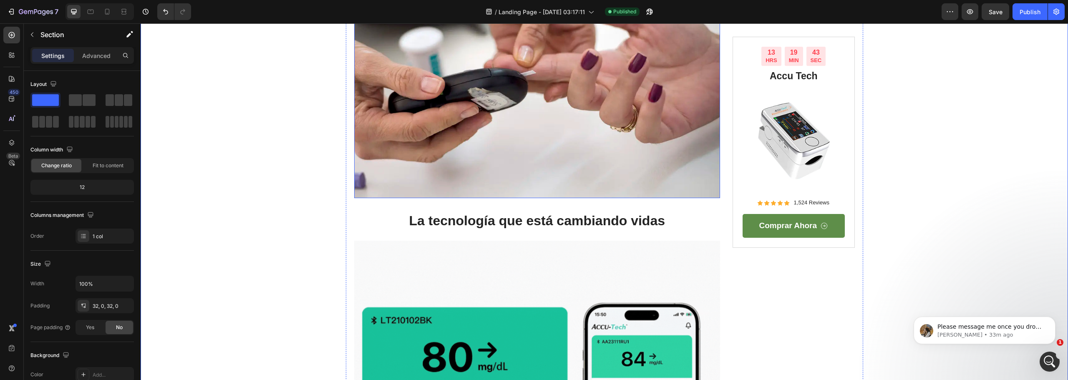
scroll to position [158, 0]
